Goal: Task Accomplishment & Management: Manage account settings

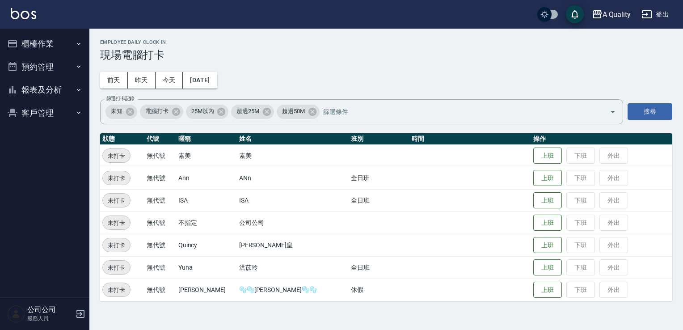
click at [70, 46] on button "櫃檯作業" at bounding box center [45, 43] width 82 height 23
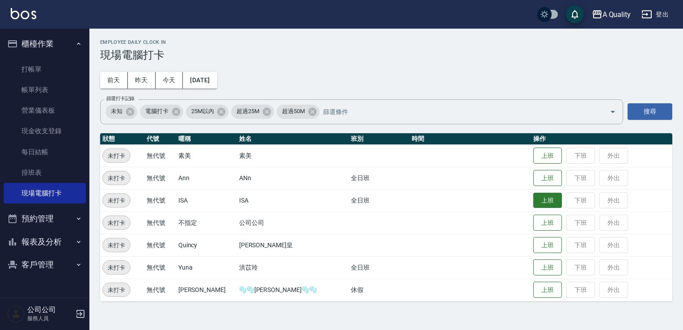
click at [533, 200] on button "上班" at bounding box center [547, 201] width 29 height 16
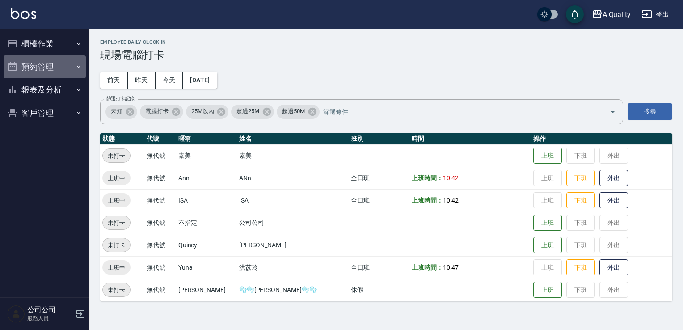
click at [34, 66] on button "預約管理" at bounding box center [45, 66] width 82 height 23
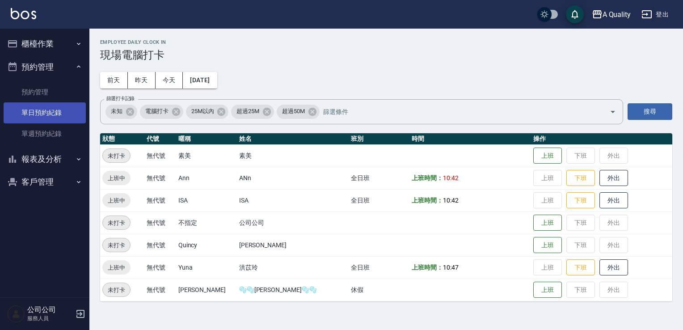
click at [46, 117] on link "單日預約紀錄" at bounding box center [45, 112] width 82 height 21
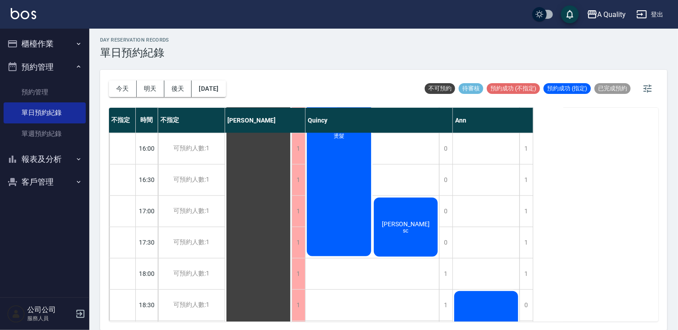
scroll to position [381, 0]
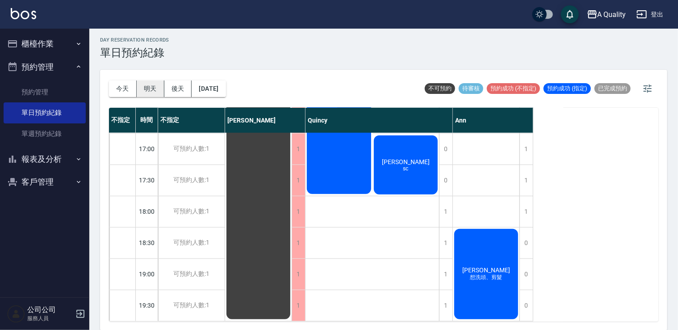
click at [154, 84] on button "明天" at bounding box center [151, 88] width 28 height 17
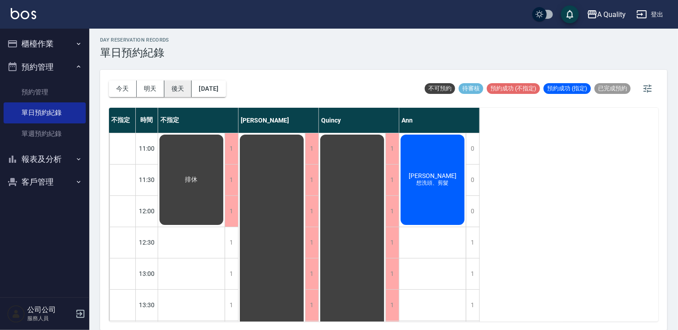
click at [171, 85] on button "後天" at bounding box center [178, 88] width 28 height 17
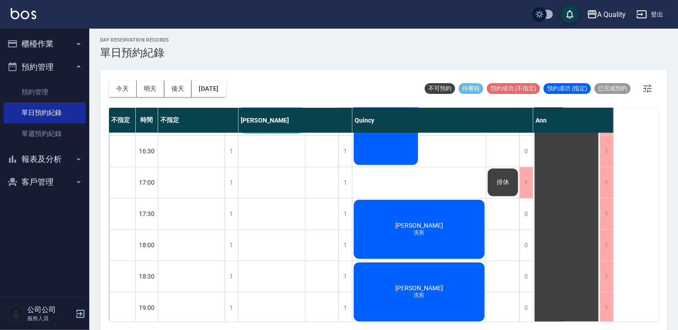
scroll to position [381, 0]
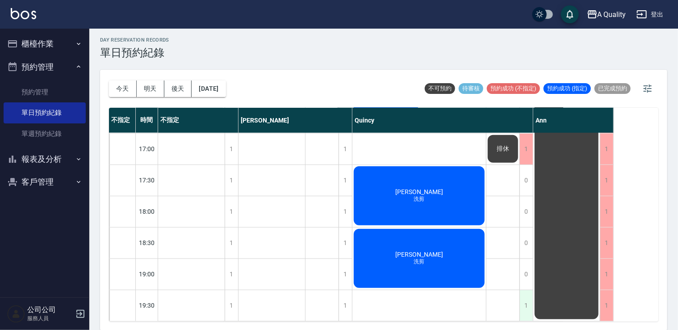
click at [523, 298] on div "1" at bounding box center [525, 305] width 13 height 31
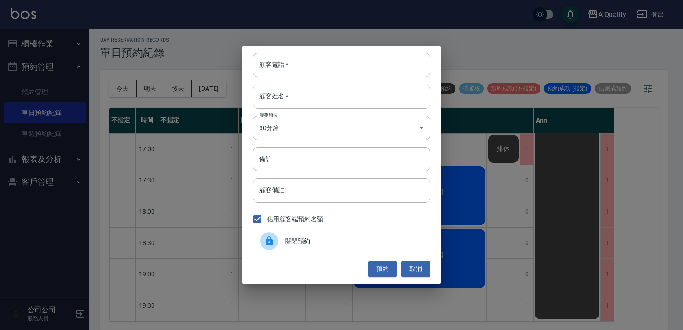
drag, startPoint x: 331, startPoint y: 240, endPoint x: 329, endPoint y: 235, distance: 6.4
click at [331, 240] on span "關閉預約" at bounding box center [354, 240] width 138 height 9
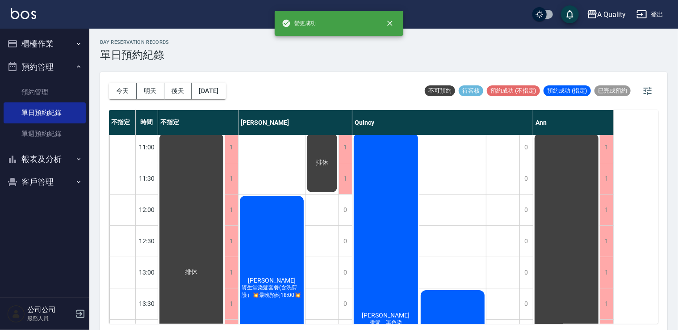
scroll to position [0, 0]
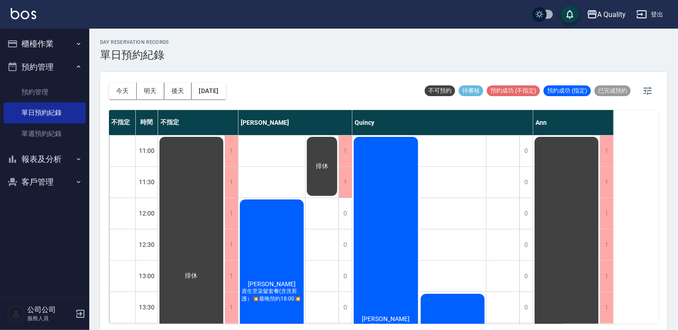
click at [133, 96] on button "今天" at bounding box center [123, 91] width 28 height 17
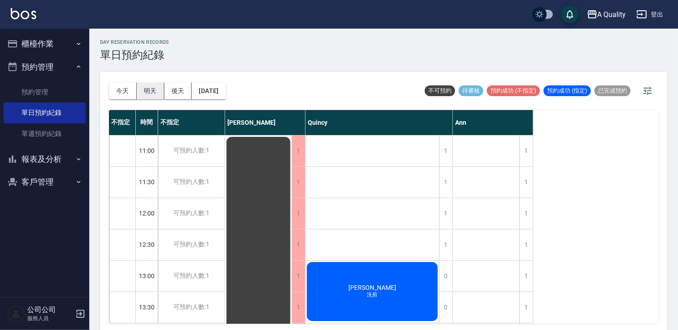
click at [142, 89] on button "明天" at bounding box center [151, 91] width 28 height 17
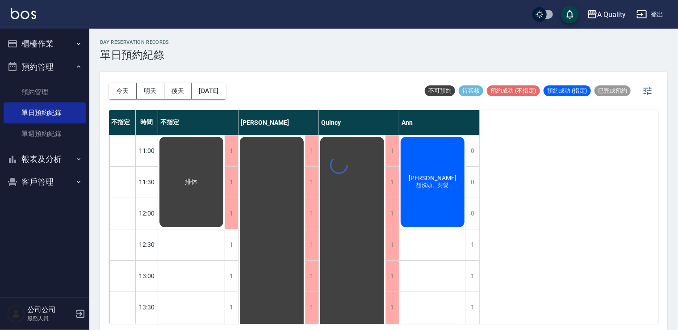
click at [175, 87] on div "day Reservation records 單日預約紀錄 [DATE] [DATE] [DATE] [DATE] 不可預約 待審核 預約成功 (不指定) …" at bounding box center [383, 181] width 589 height 304
click at [184, 88] on button "後天" at bounding box center [178, 91] width 28 height 17
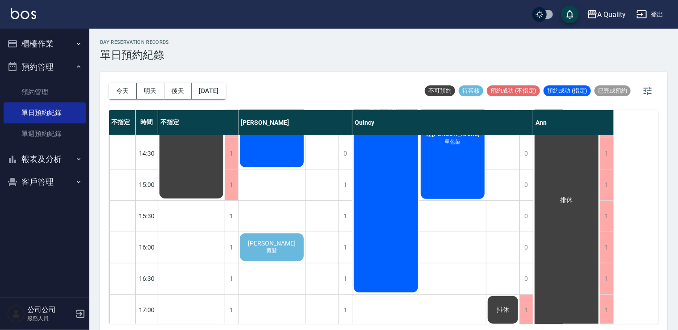
scroll to position [223, 0]
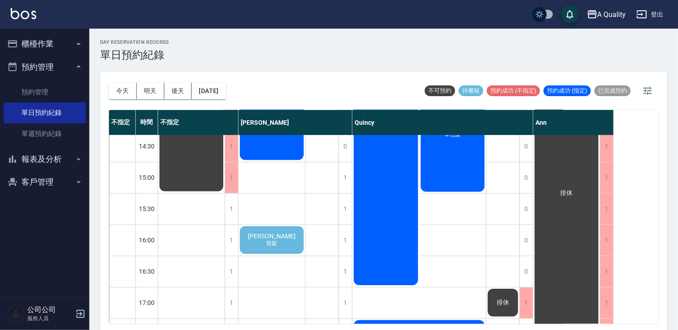
click at [281, 228] on div "邱r 剪髮" at bounding box center [272, 240] width 67 height 30
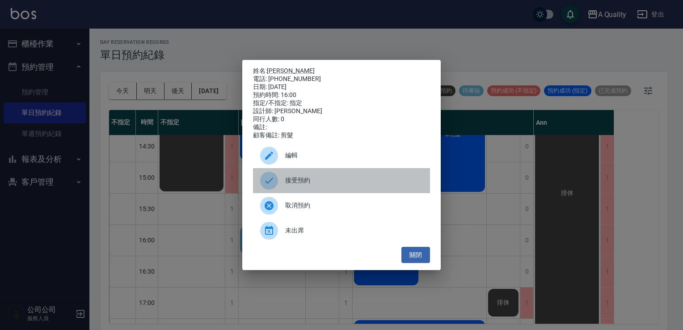
click at [293, 181] on span "接受預約" at bounding box center [354, 180] width 138 height 9
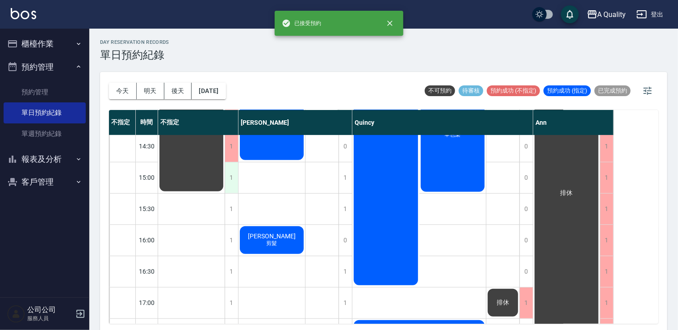
click at [232, 184] on div "1" at bounding box center [231, 177] width 13 height 31
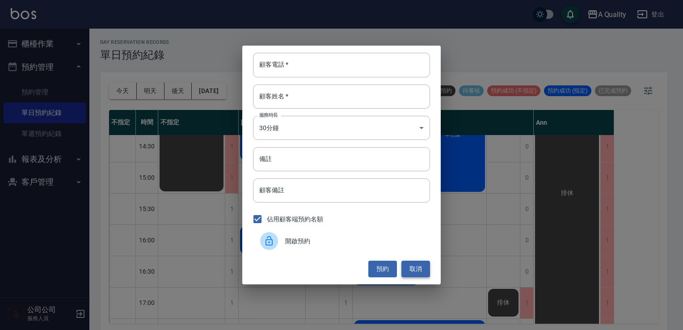
click at [425, 268] on button "取消" at bounding box center [415, 268] width 29 height 17
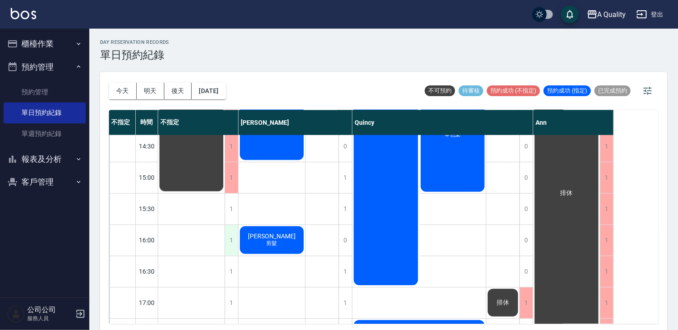
click at [230, 233] on div "1" at bounding box center [231, 240] width 13 height 31
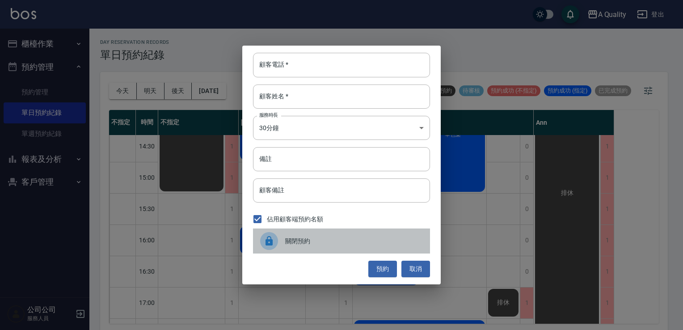
click at [282, 242] on div at bounding box center [272, 241] width 25 height 18
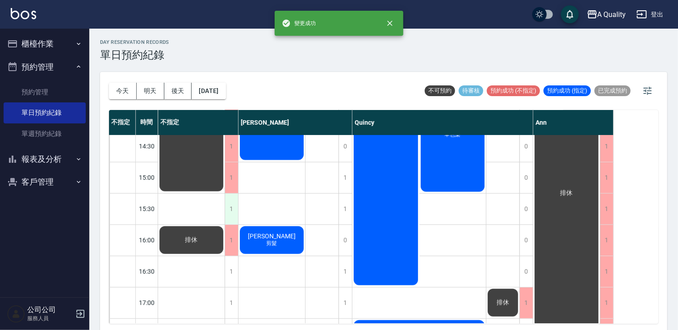
click at [232, 210] on div "1" at bounding box center [231, 208] width 13 height 31
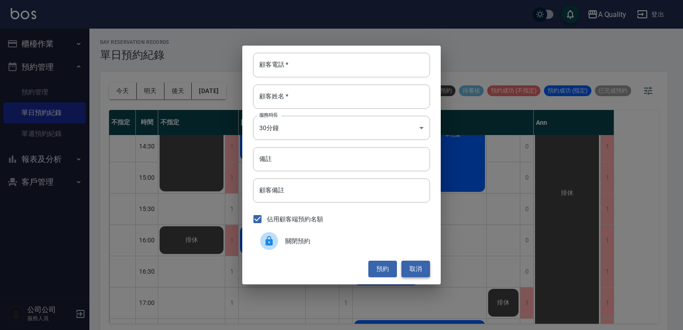
click at [409, 273] on button "取消" at bounding box center [415, 268] width 29 height 17
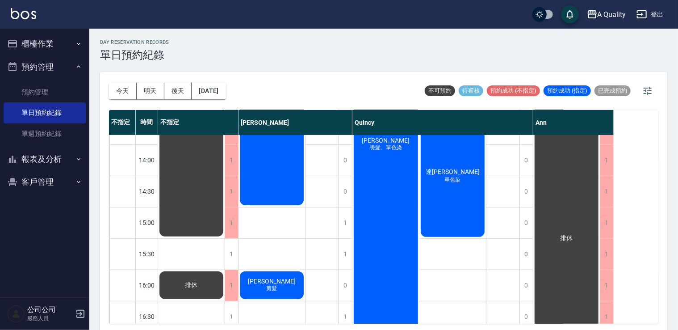
scroll to position [179, 0]
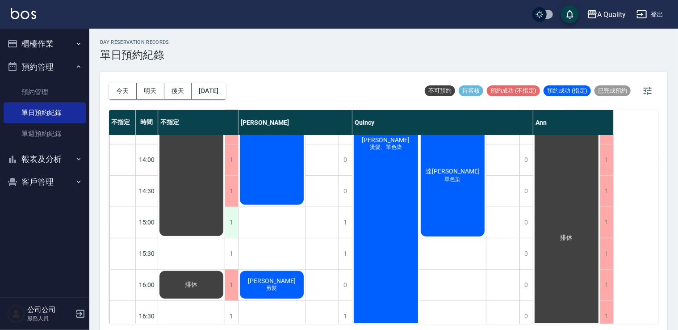
click at [227, 216] on div "1" at bounding box center [231, 222] width 13 height 31
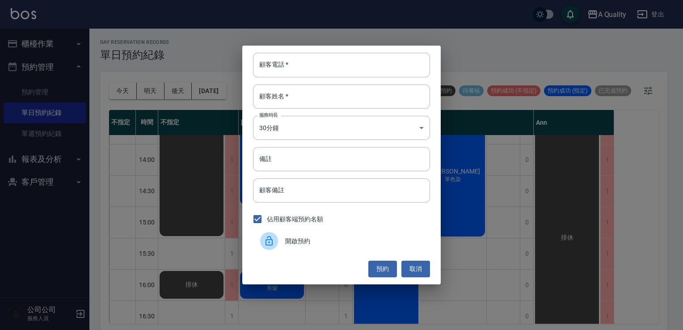
click at [282, 240] on div at bounding box center [272, 241] width 25 height 18
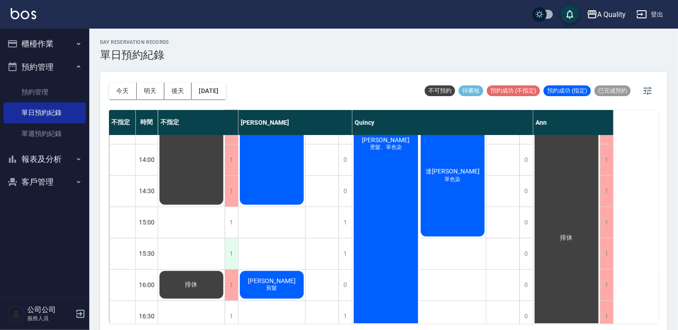
click at [231, 260] on div "1" at bounding box center [231, 253] width 13 height 31
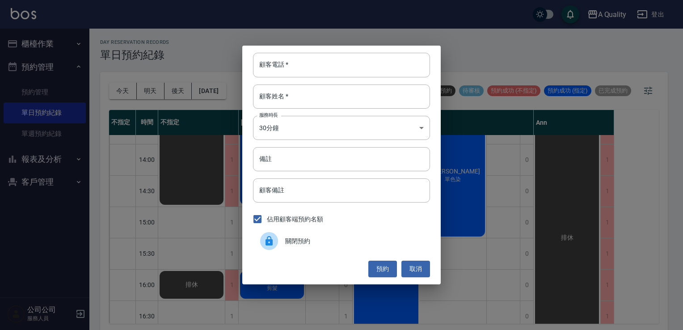
click at [288, 247] on div "關閉預約" at bounding box center [341, 240] width 177 height 25
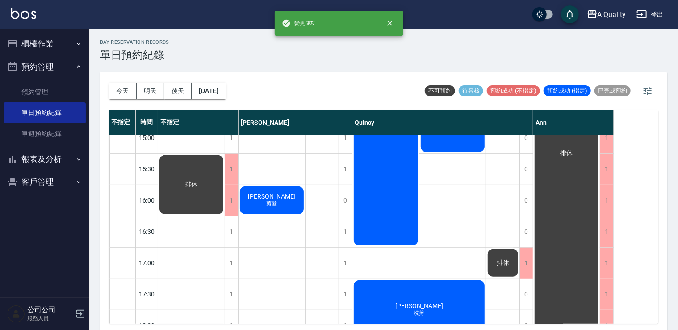
scroll to position [268, 0]
